Goal: Book appointment/travel/reservation

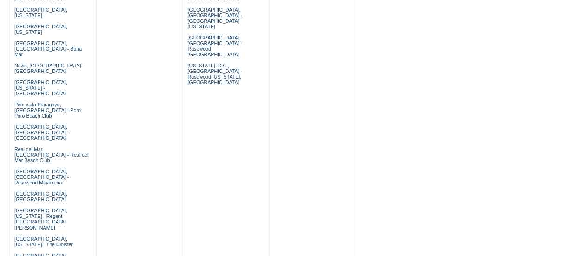
scroll to position [652, 0]
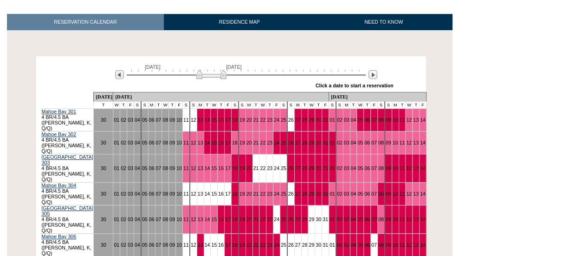
scroll to position [156, 0]
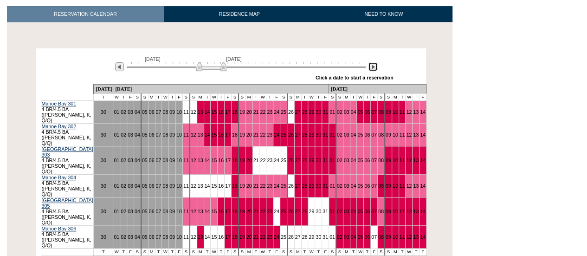
click at [370, 62] on img at bounding box center [372, 66] width 9 height 9
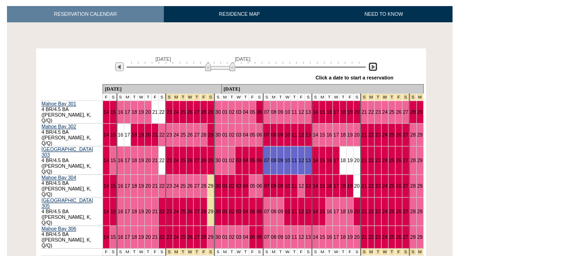
click at [370, 62] on img at bounding box center [372, 66] width 9 height 9
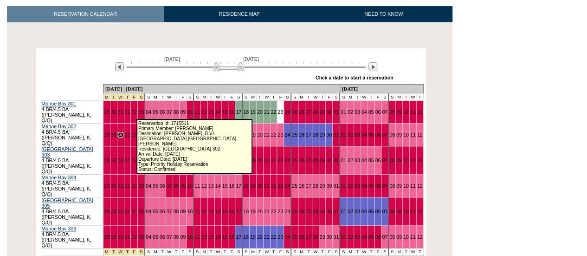
click at [123, 132] on link "31" at bounding box center [121, 135] width 6 height 6
